Goal: Information Seeking & Learning: Learn about a topic

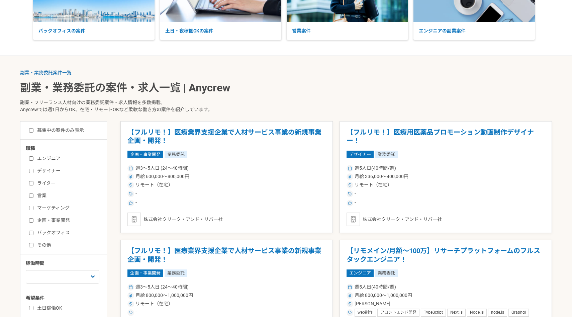
scroll to position [104, 0]
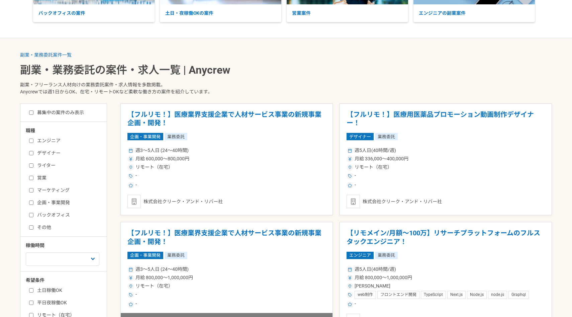
click at [31, 166] on input "ライター" at bounding box center [31, 165] width 4 height 4
checkbox input "true"
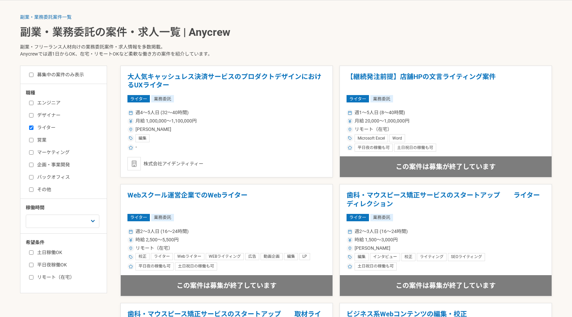
scroll to position [146, 0]
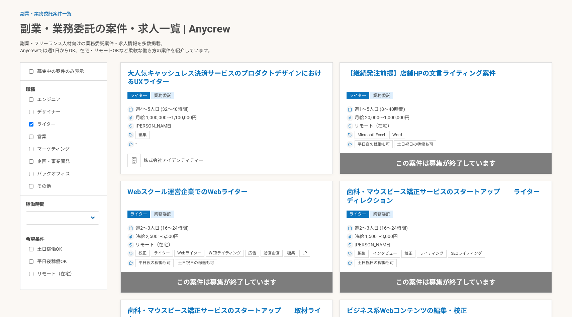
click at [31, 274] on input "リモート（在宅）" at bounding box center [31, 274] width 4 height 4
checkbox input "true"
